Goal: Information Seeking & Learning: Learn about a topic

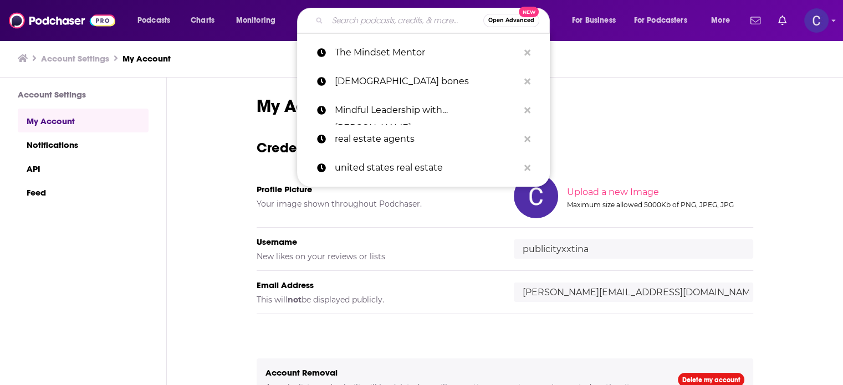
click at [386, 14] on input "Search podcasts, credits, & more..." at bounding box center [406, 21] width 156 height 18
paste input "Cycle Breakers & Money Makers"
type input "Cycle Breakers & Money Makers"
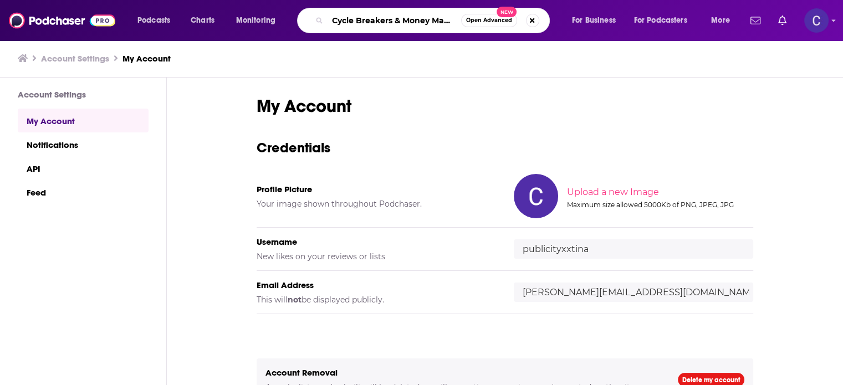
scroll to position [0, 6]
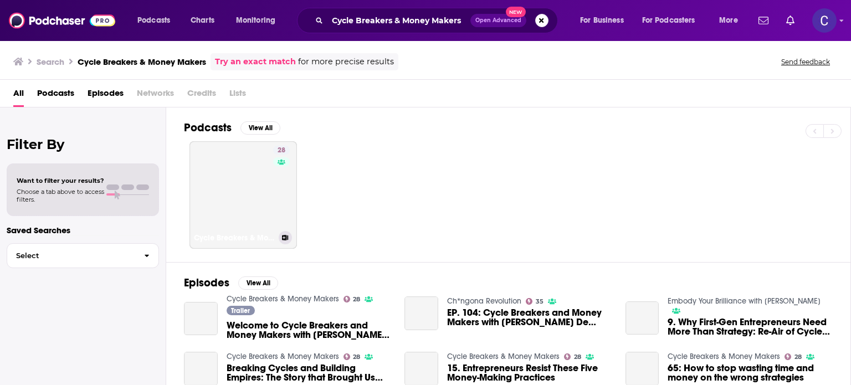
click at [254, 174] on link "28 Cycle Breakers & Money Makers" at bounding box center [244, 195] width 108 height 108
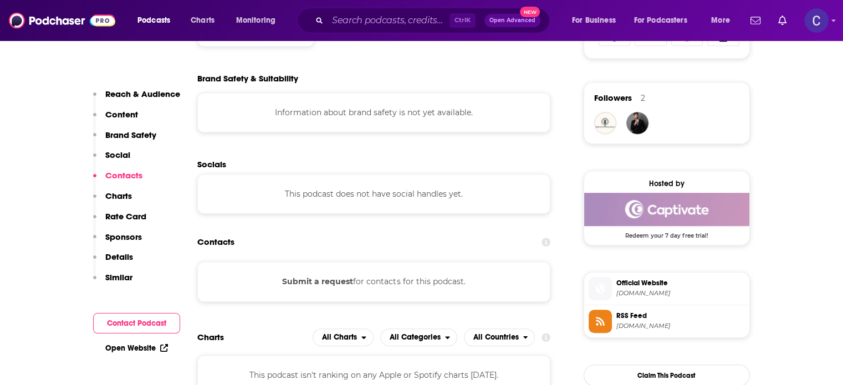
scroll to position [831, 0]
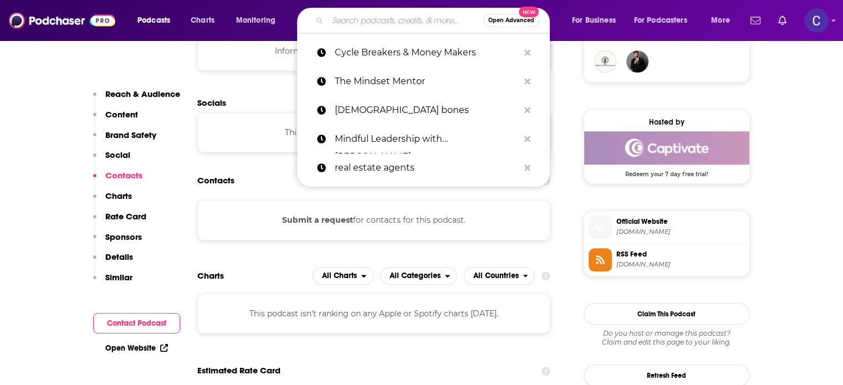
click at [389, 25] on input "Search podcasts, credits, & more..." at bounding box center [406, 21] width 156 height 18
click at [529, 53] on icon "Search podcasts, credits, & more..." at bounding box center [527, 52] width 6 height 9
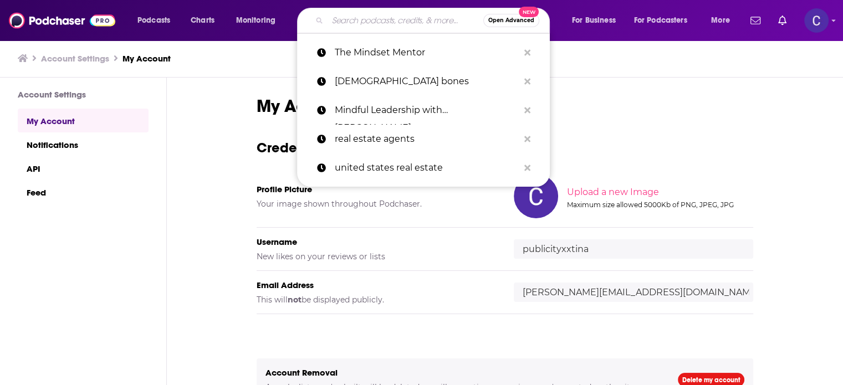
click at [377, 19] on input "Search podcasts, credits, & more..." at bounding box center [406, 21] width 156 height 18
paste input "Holistic and Spiritual AF"
type input "Holistic and Spiritual AF"
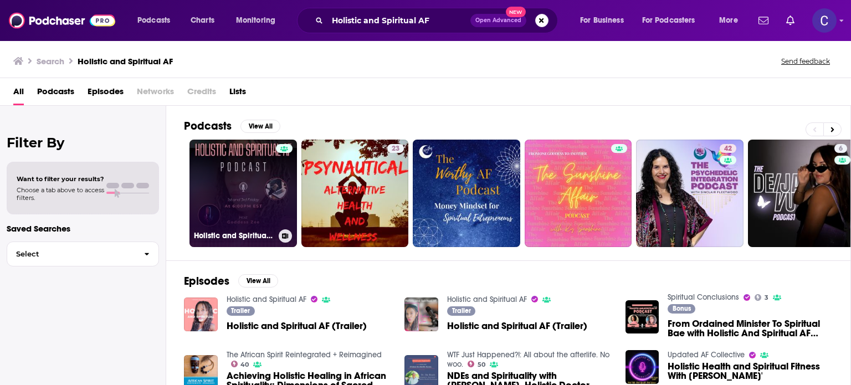
click at [272, 177] on link "Holistic and Spiritual AF" at bounding box center [244, 194] width 108 height 108
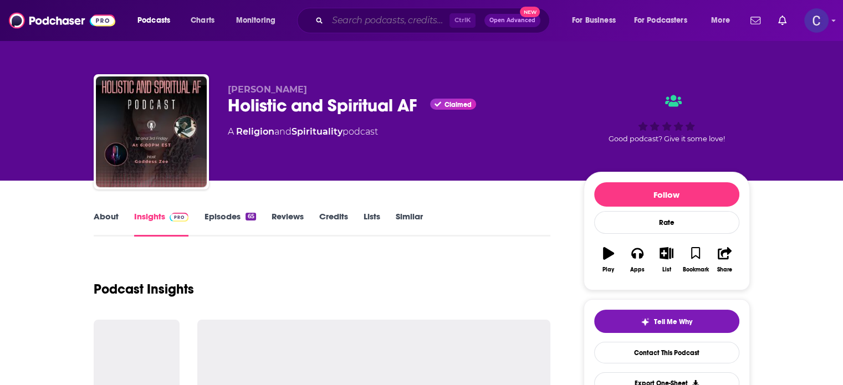
click at [365, 14] on input "Search podcasts, credits, & more..." at bounding box center [389, 21] width 122 height 18
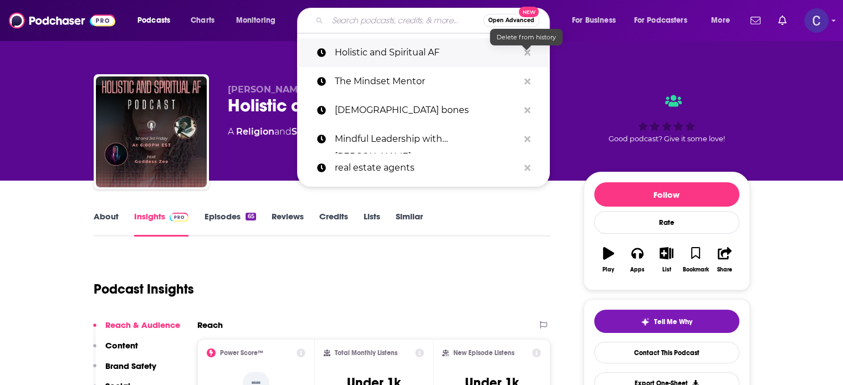
click at [528, 48] on icon "Search podcasts, credits, & more..." at bounding box center [527, 52] width 6 height 9
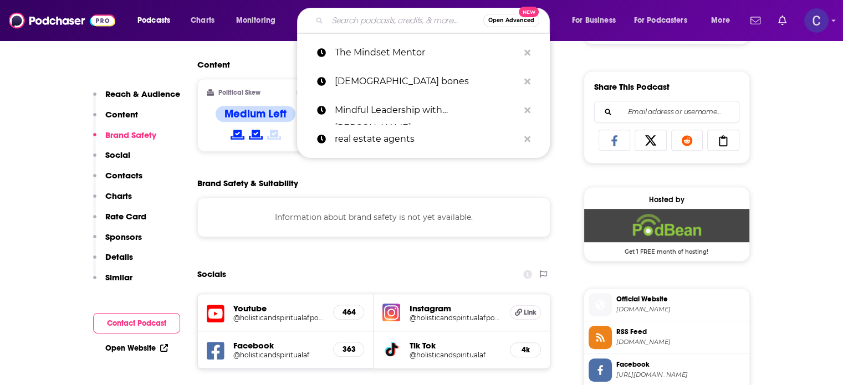
scroll to position [887, 0]
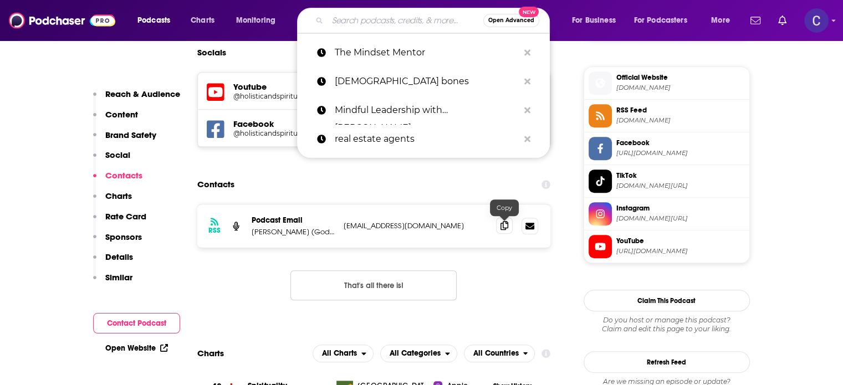
click at [499, 226] on span at bounding box center [504, 225] width 17 height 17
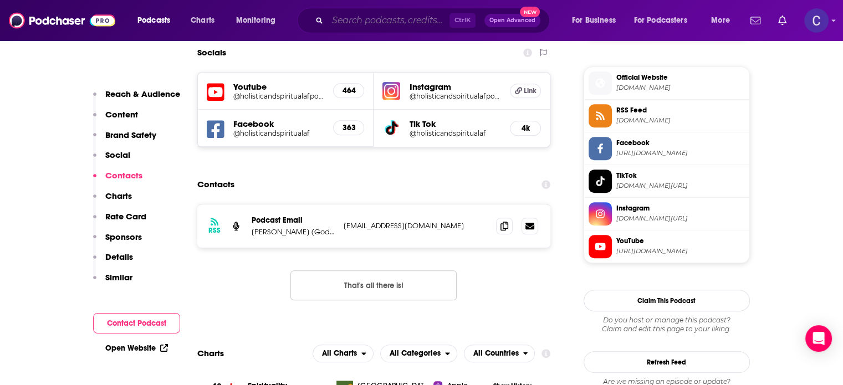
click at [417, 23] on input "Search podcasts, credits, & more..." at bounding box center [389, 21] width 122 height 18
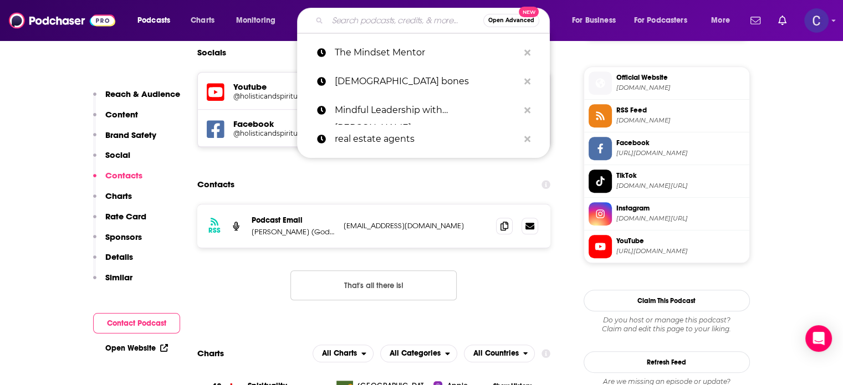
paste input "Cycle Breakers & Money Makers"
type input "Cycle Breakers & Money Makers"
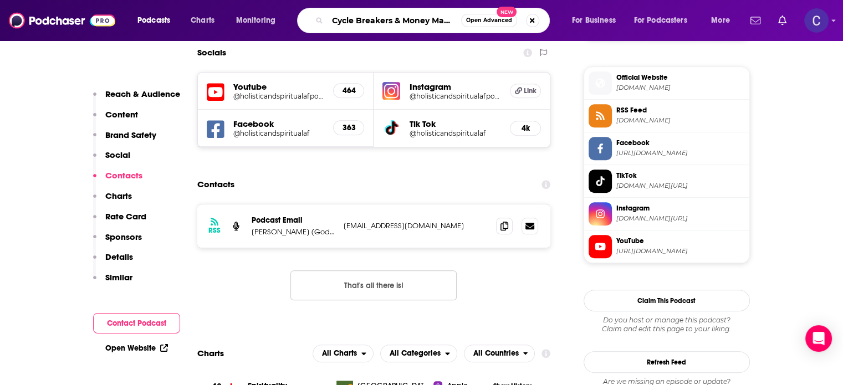
scroll to position [0, 6]
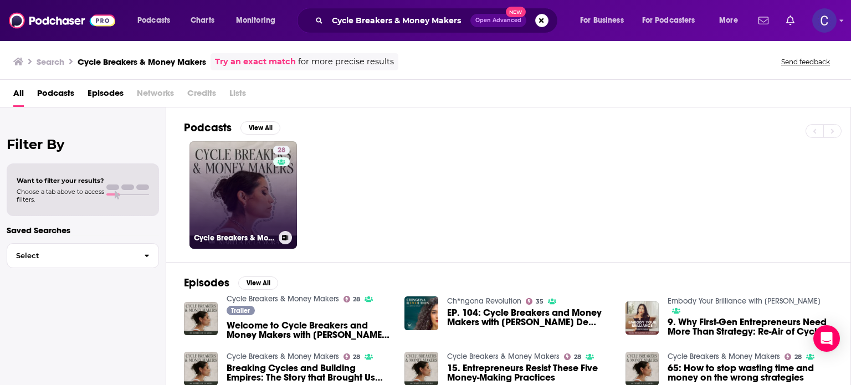
click at [220, 205] on link "28 Cycle Breakers & Money Makers" at bounding box center [244, 195] width 108 height 108
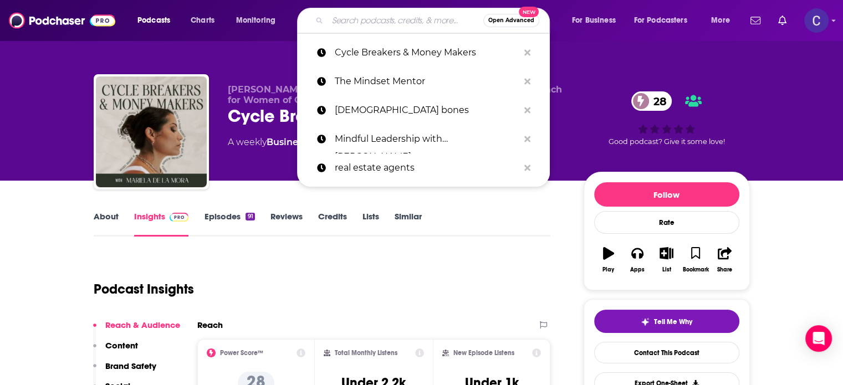
click at [367, 19] on input "Search podcasts, credits, & more..." at bounding box center [406, 21] width 156 height 18
click at [524, 50] on icon "Search podcasts, credits, & more..." at bounding box center [527, 52] width 6 height 6
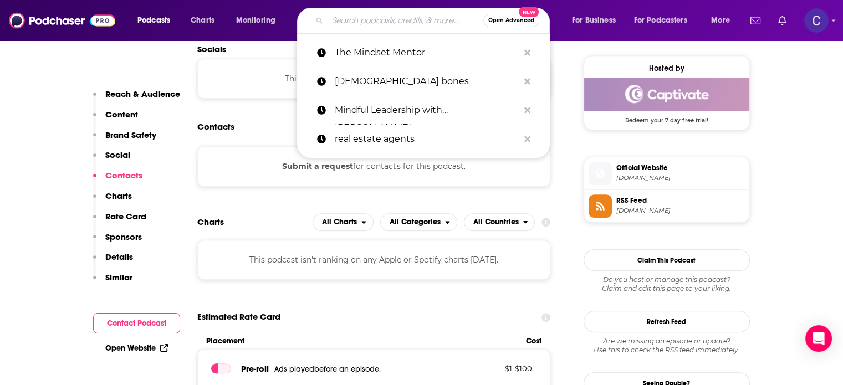
scroll to position [831, 0]
